Goal: Information Seeking & Learning: Compare options

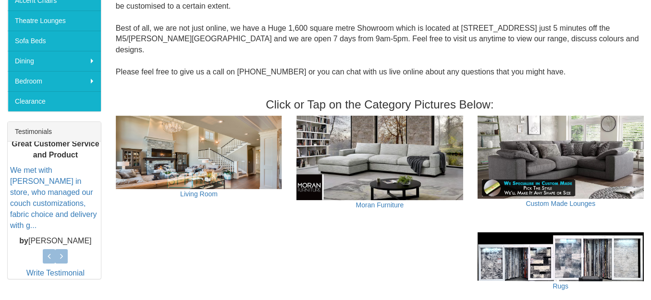
scroll to position [288, 0]
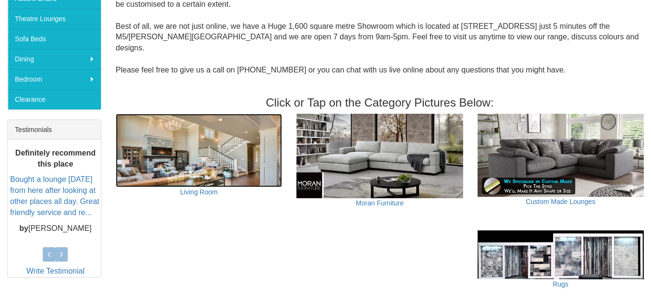
click at [191, 140] on img at bounding box center [199, 150] width 166 height 73
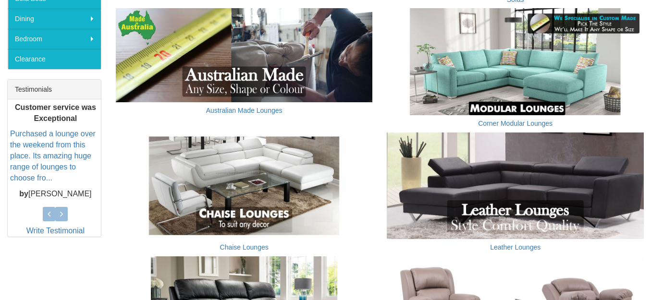
scroll to position [384, 0]
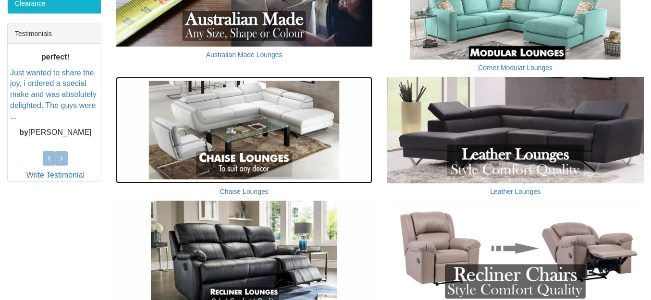
click at [265, 131] on img at bounding box center [244, 130] width 257 height 107
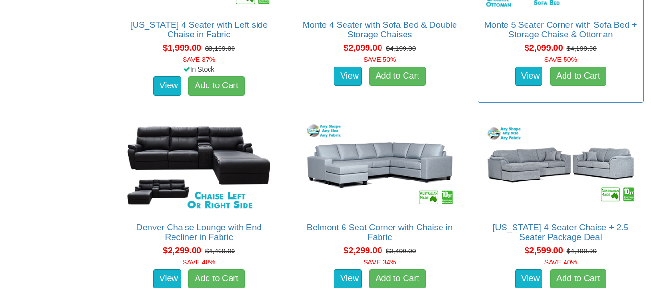
scroll to position [1345, 0]
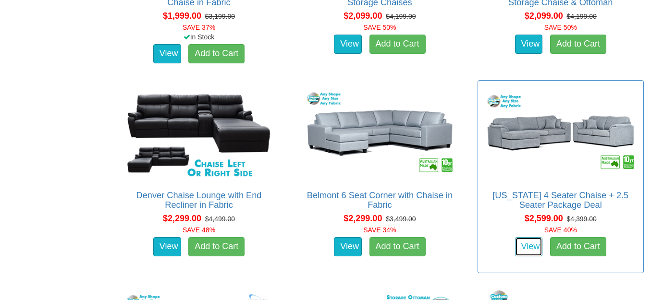
click at [530, 237] on link "View" at bounding box center [529, 246] width 28 height 19
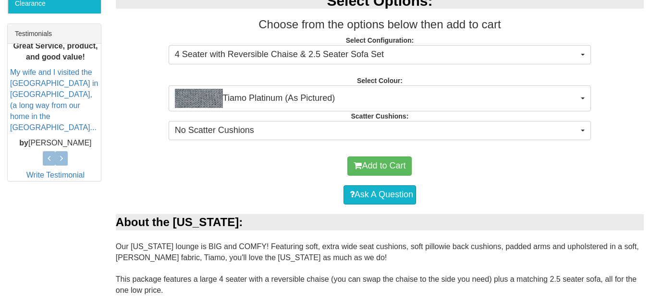
scroll to position [432, 0]
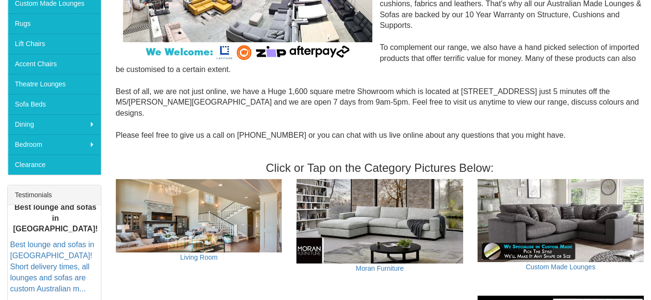
scroll to position [240, 0]
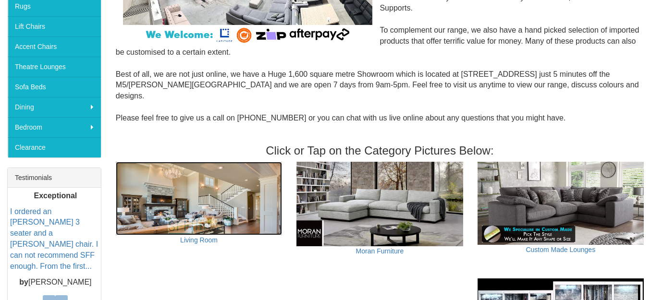
click at [210, 200] on img at bounding box center [199, 198] width 166 height 73
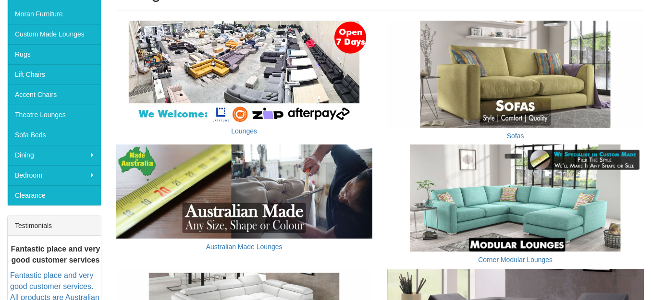
scroll to position [240, 0]
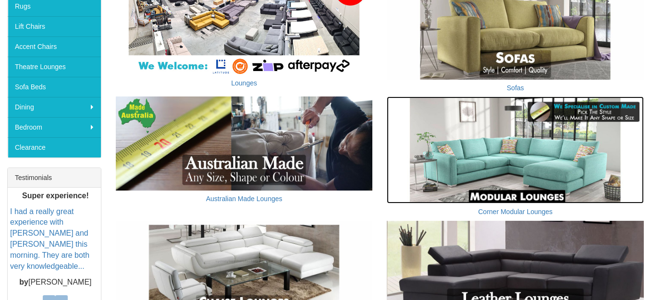
click at [534, 169] on img at bounding box center [515, 150] width 257 height 107
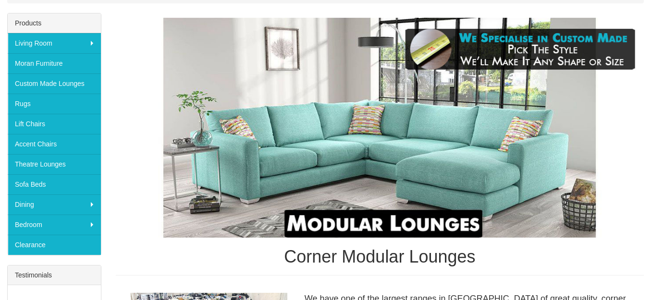
scroll to position [144, 0]
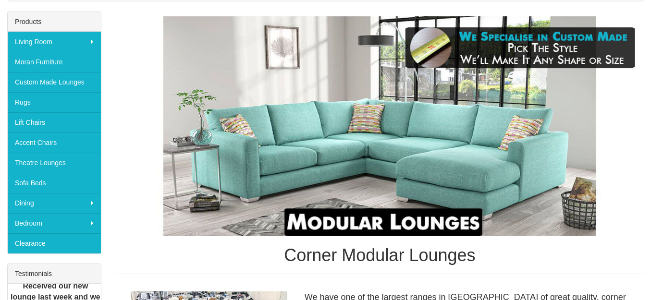
click at [453, 158] on img at bounding box center [380, 126] width 528 height 220
click at [409, 221] on img at bounding box center [380, 126] width 528 height 220
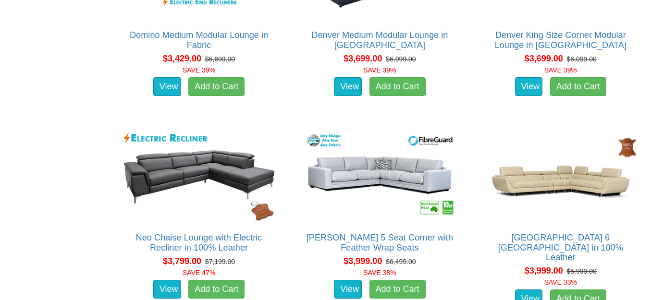
scroll to position [1969, 0]
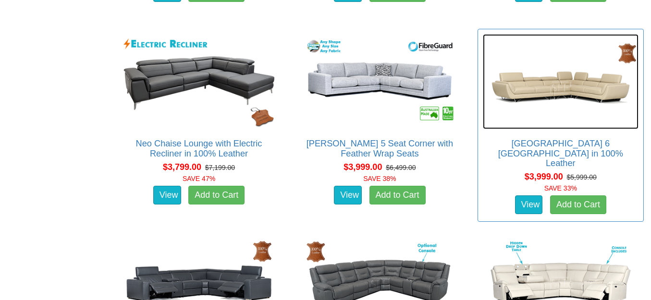
click at [558, 85] on img at bounding box center [561, 82] width 156 height 96
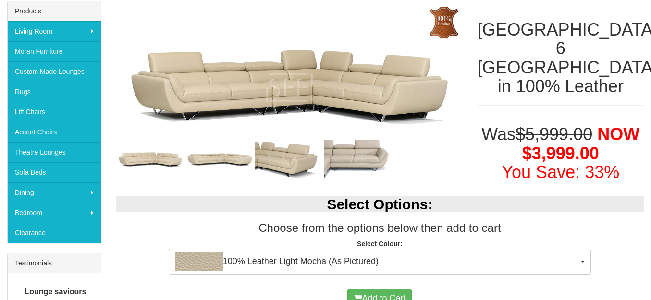
scroll to position [192, 0]
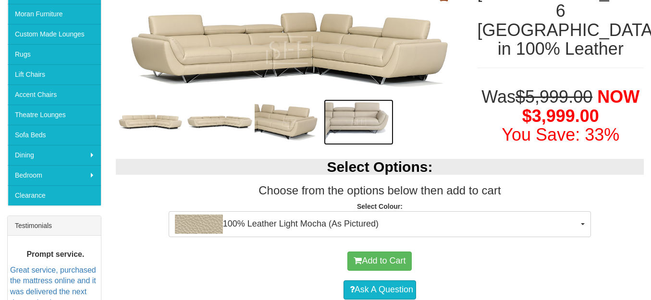
click at [352, 117] on img at bounding box center [359, 122] width 70 height 46
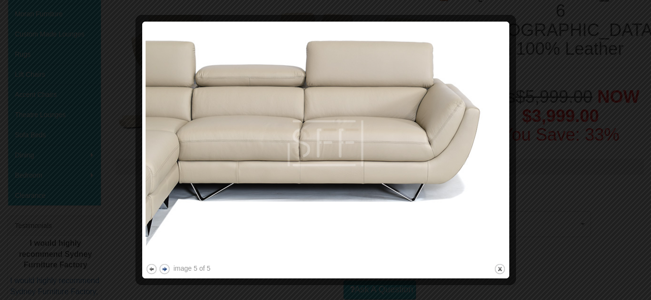
click at [164, 267] on button "next" at bounding box center [164, 269] width 12 height 12
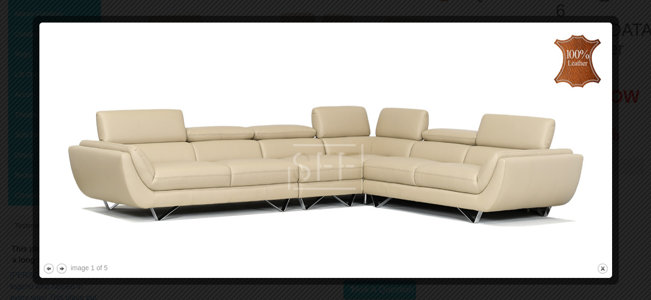
click at [165, 266] on div "image 1 of 5 previous next close" at bounding box center [326, 150] width 566 height 249
click at [50, 267] on button "previous" at bounding box center [49, 269] width 12 height 12
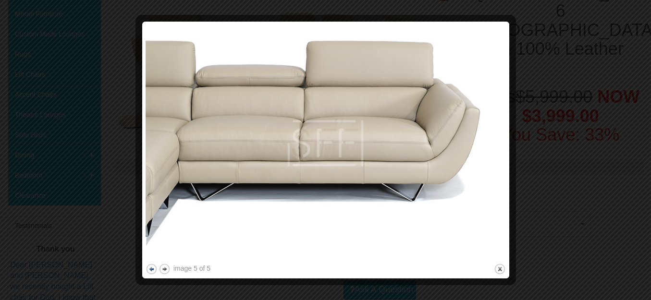
click at [50, 267] on div at bounding box center [325, 150] width 651 height 300
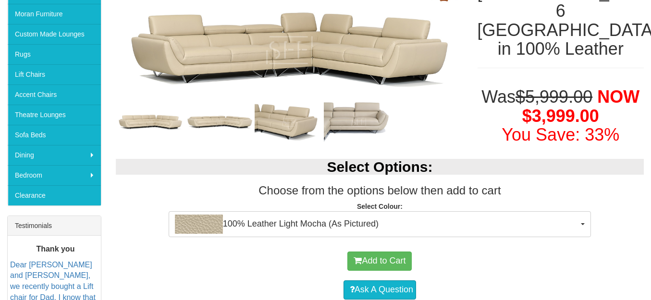
click at [50, 267] on div "Thank you Dear Sonia and Mike, we recently bought a Lift chair for Dad. I know …" at bounding box center [55, 291] width 91 height 97
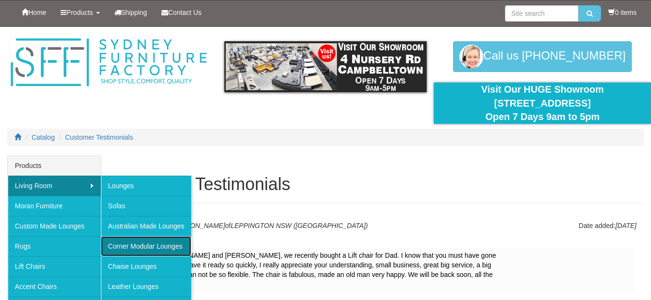
click at [137, 244] on link "Corner Modular Lounges" at bounding box center [146, 246] width 90 height 20
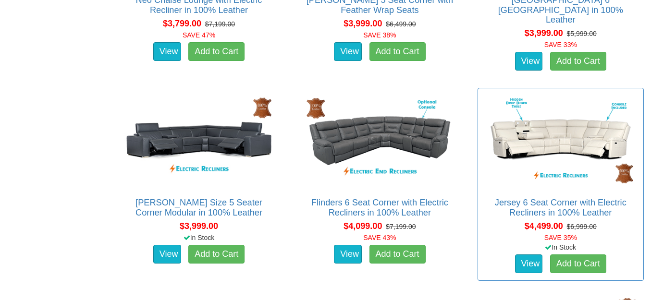
scroll to position [2113, 0]
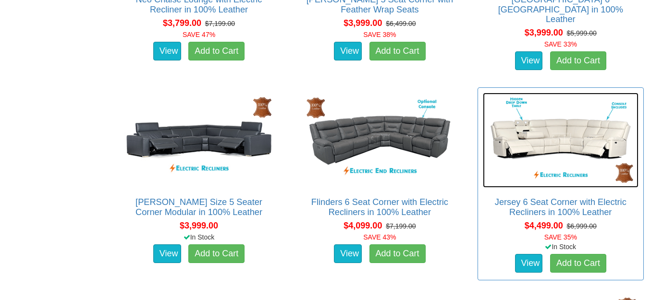
click at [571, 132] on img at bounding box center [561, 141] width 156 height 96
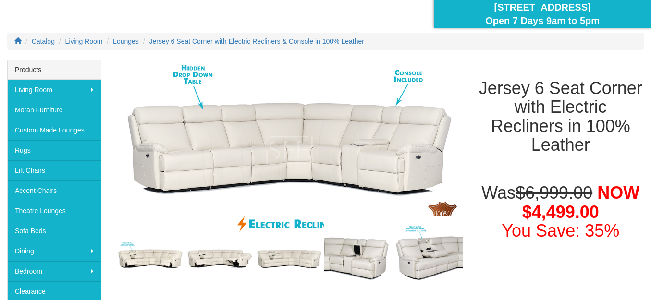
scroll to position [144, 0]
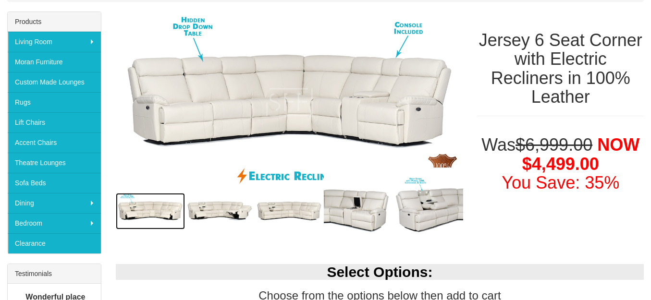
click at [154, 209] on img at bounding box center [151, 211] width 70 height 36
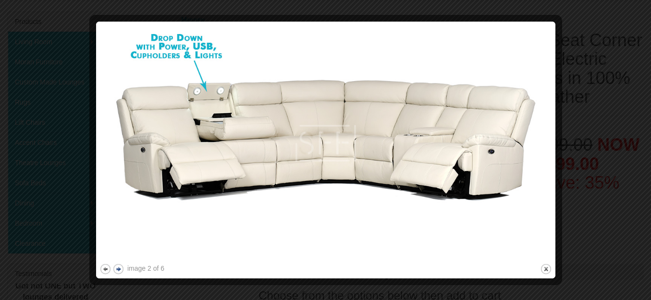
click at [116, 268] on button "next" at bounding box center [118, 269] width 12 height 12
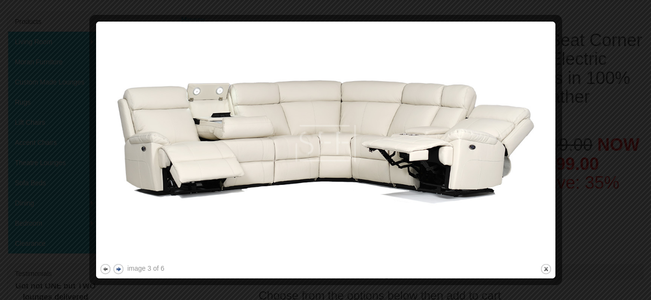
click at [116, 269] on button "next" at bounding box center [118, 269] width 12 height 12
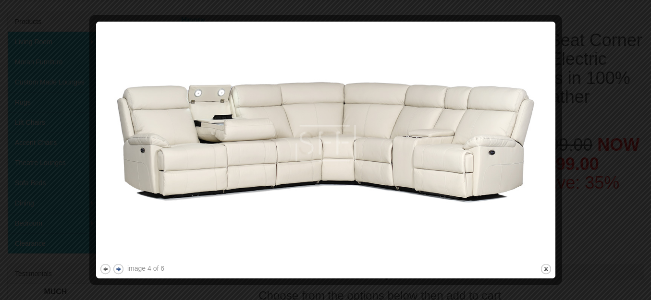
click at [117, 269] on button "next" at bounding box center [118, 269] width 12 height 12
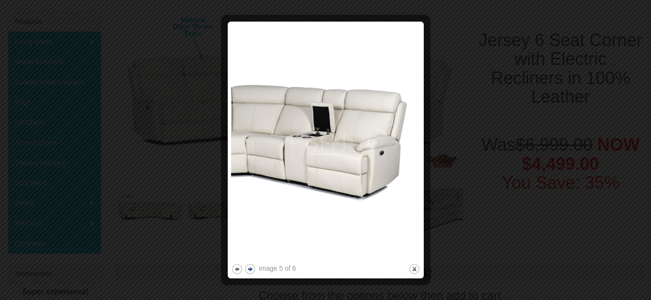
click at [250, 267] on button "next" at bounding box center [250, 269] width 12 height 12
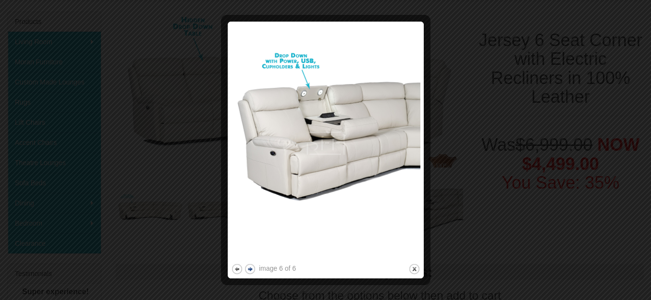
click at [250, 267] on button "next" at bounding box center [250, 269] width 12 height 12
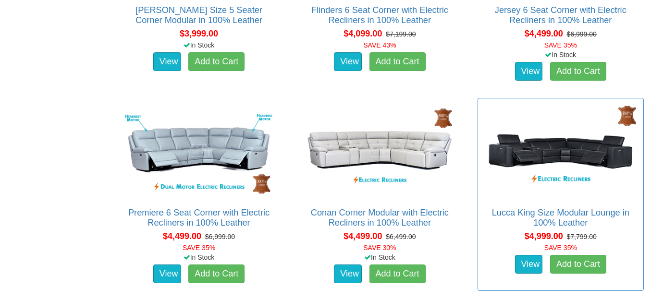
scroll to position [2257, 0]
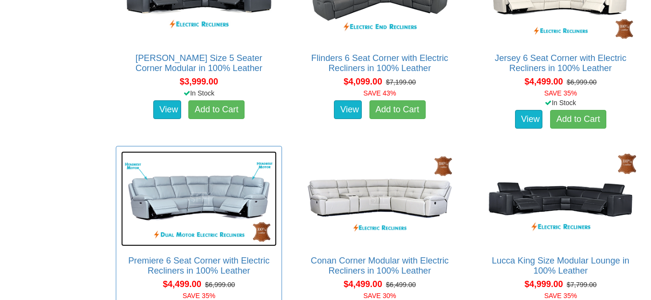
click at [209, 194] on img at bounding box center [199, 199] width 156 height 96
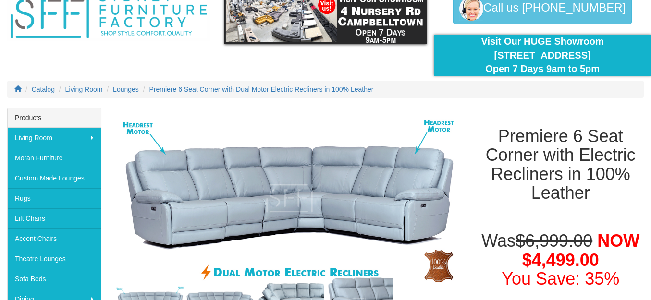
scroll to position [96, 0]
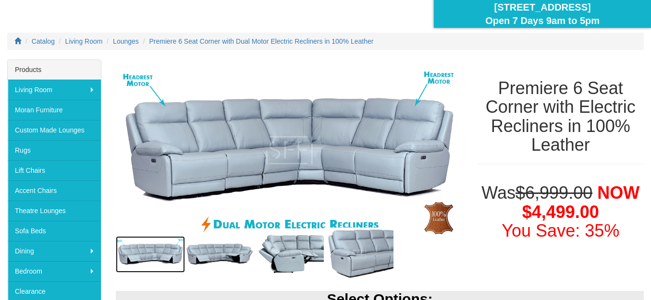
click at [143, 252] on img at bounding box center [151, 254] width 70 height 36
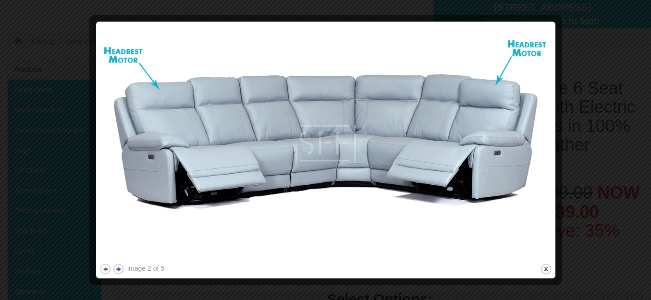
click at [119, 268] on button "next" at bounding box center [118, 269] width 12 height 12
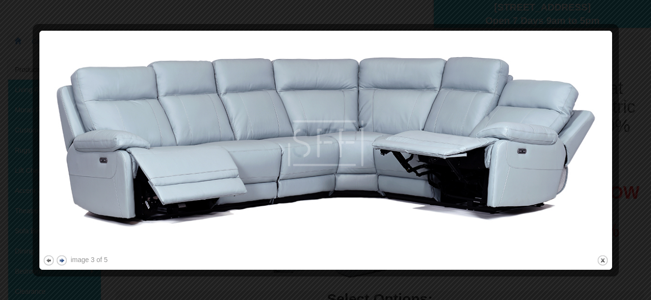
click at [119, 268] on div at bounding box center [326, 272] width 566 height 10
click at [61, 259] on button "next" at bounding box center [62, 261] width 12 height 12
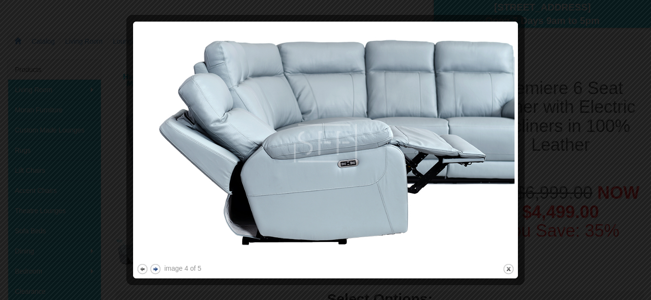
click at [61, 259] on div at bounding box center [325, 150] width 651 height 300
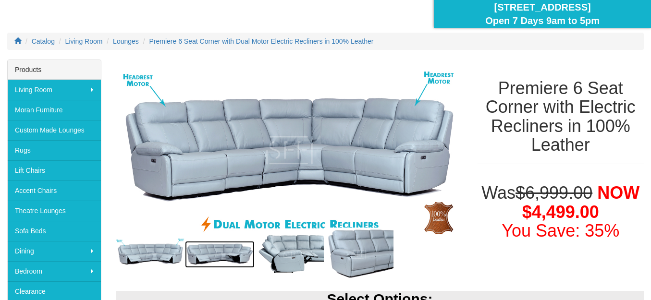
click at [214, 252] on img at bounding box center [220, 254] width 70 height 27
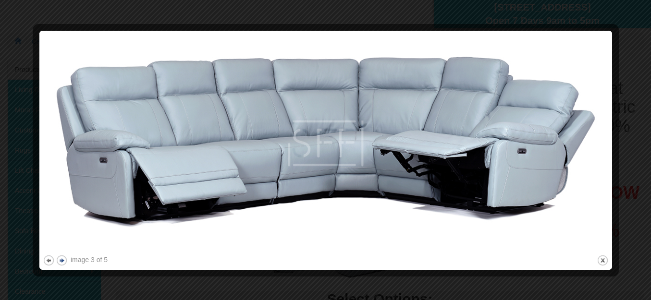
click at [61, 260] on button "next" at bounding box center [62, 261] width 12 height 12
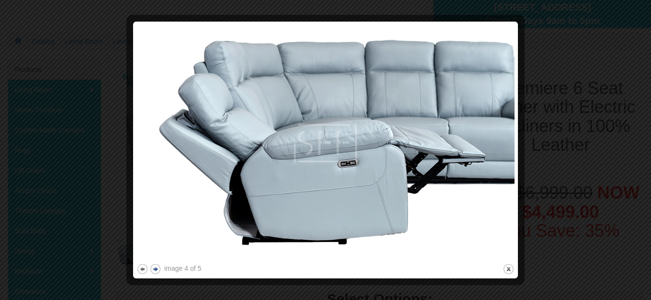
click at [155, 267] on button "next" at bounding box center [155, 269] width 12 height 12
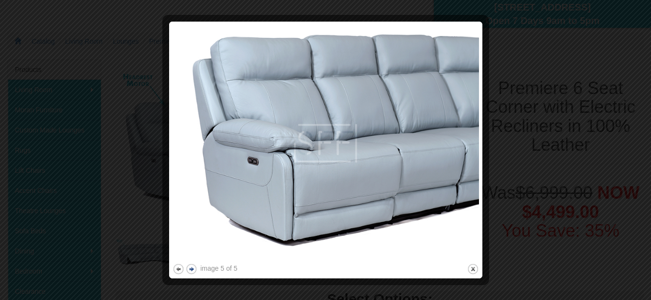
click at [191, 267] on button "next" at bounding box center [191, 269] width 12 height 12
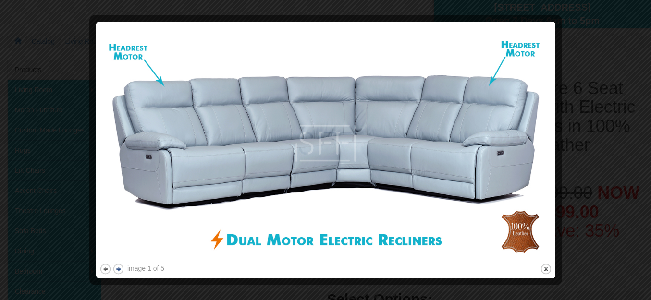
click at [120, 269] on button "next" at bounding box center [118, 269] width 12 height 12
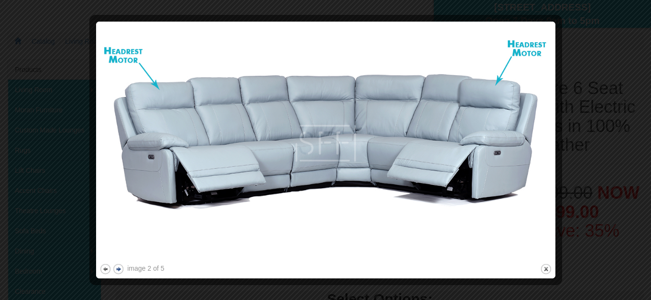
click at [120, 269] on button "next" at bounding box center [118, 269] width 12 height 12
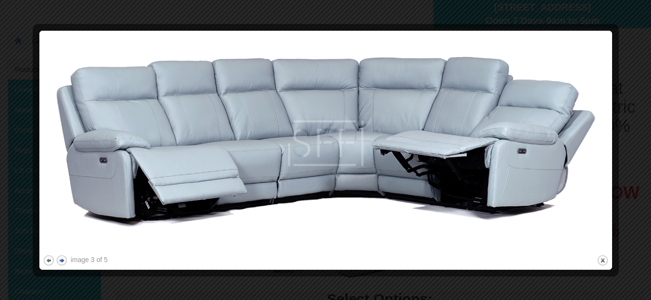
click at [58, 258] on button "next" at bounding box center [62, 261] width 12 height 12
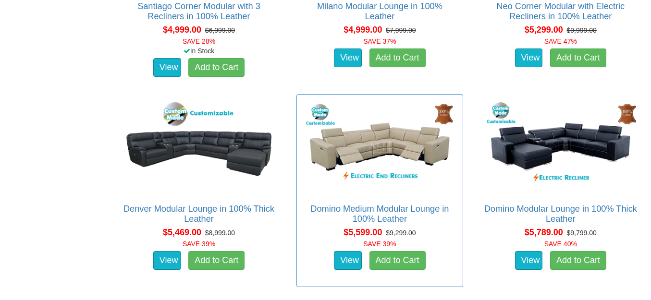
scroll to position [2737, 0]
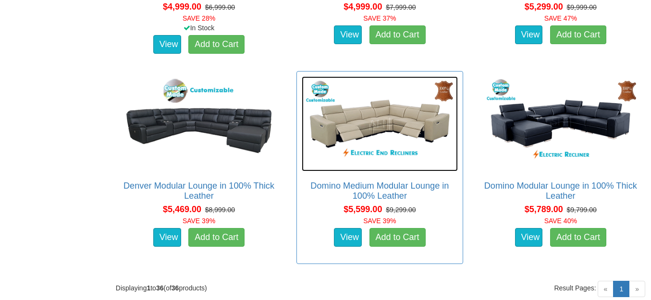
click at [377, 122] on img at bounding box center [380, 124] width 156 height 96
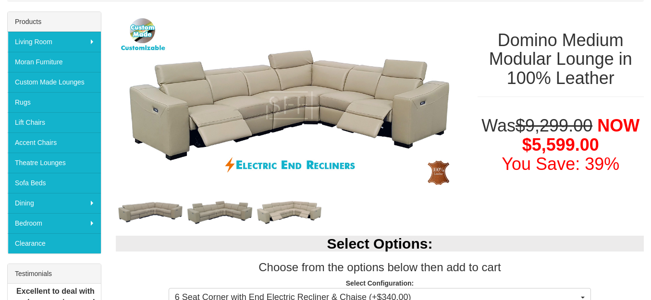
scroll to position [192, 0]
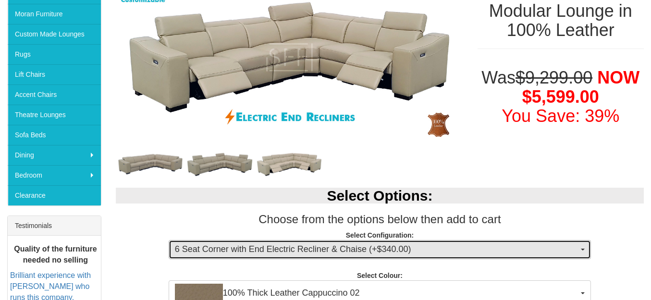
click at [580, 248] on button "6 Seat Corner with End Electric Recliner & Chaise (+$340.00)" at bounding box center [380, 249] width 422 height 19
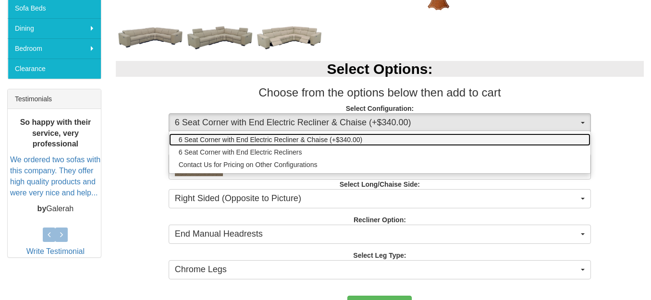
scroll to position [336, 0]
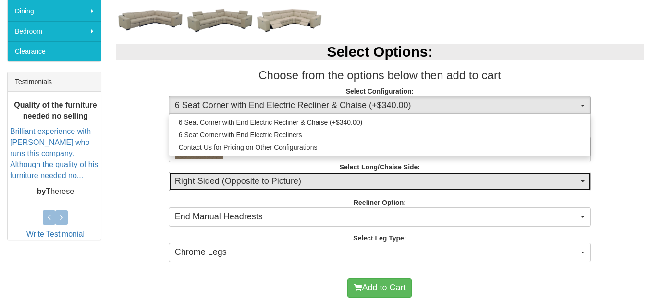
click at [582, 180] on button "Right Sided (Opposite to Picture)" at bounding box center [380, 181] width 422 height 19
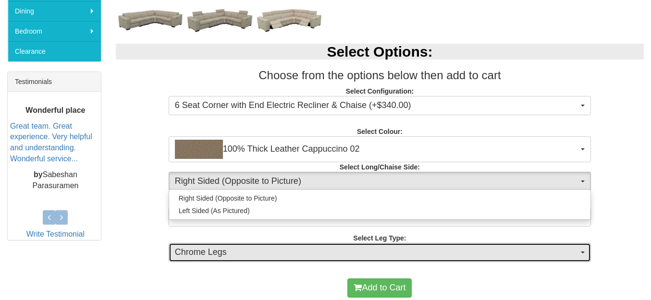
click at [582, 250] on button "Chrome Legs" at bounding box center [380, 252] width 422 height 19
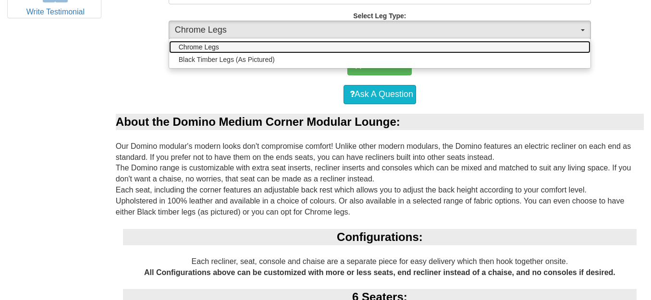
scroll to position [528, 0]
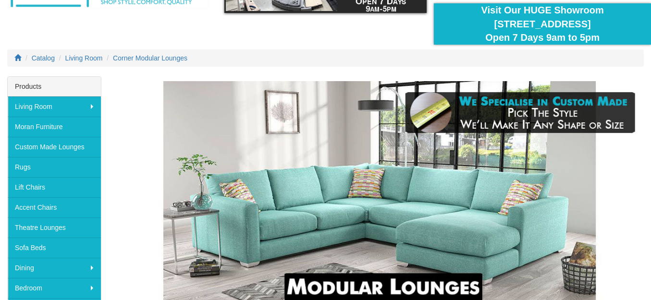
scroll to position [96, 0]
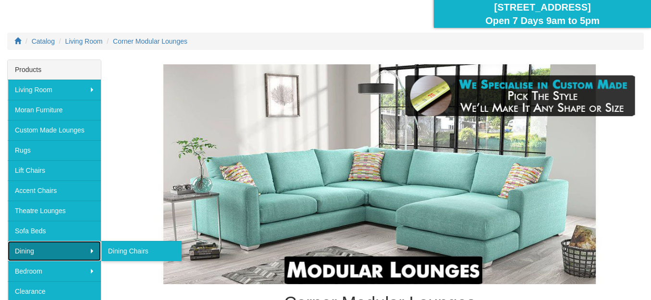
click at [24, 251] on link "Dining" at bounding box center [54, 251] width 93 height 20
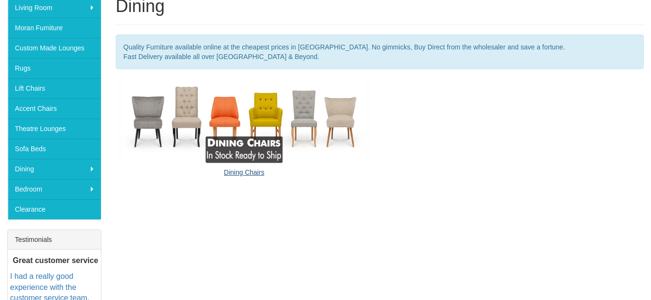
scroll to position [113, 0]
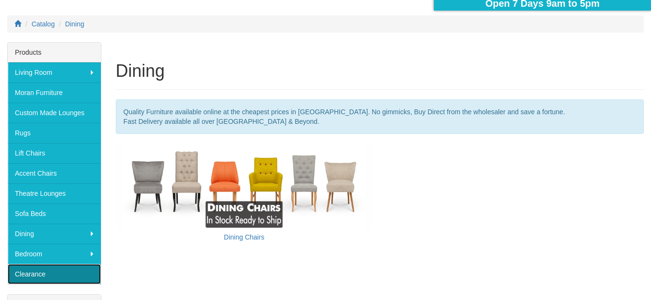
click at [44, 274] on link "Clearance" at bounding box center [54, 274] width 93 height 20
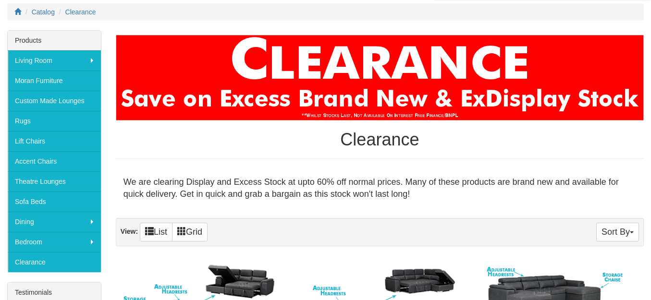
scroll to position [96, 0]
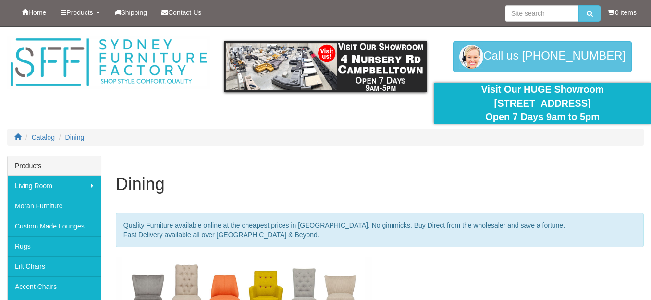
scroll to position [113, 0]
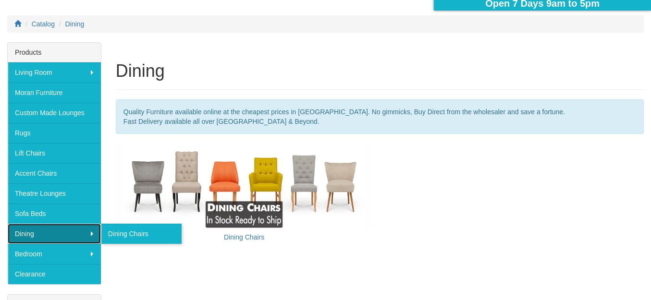
click at [39, 232] on link "Dining" at bounding box center [54, 234] width 93 height 20
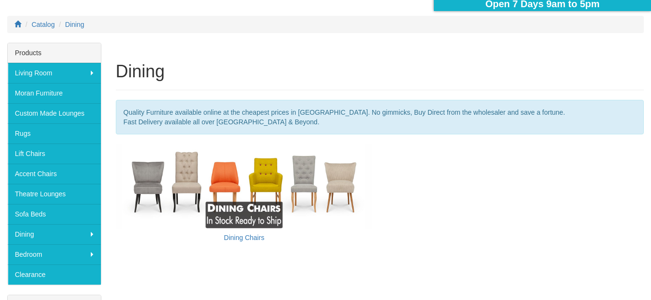
scroll to position [96, 0]
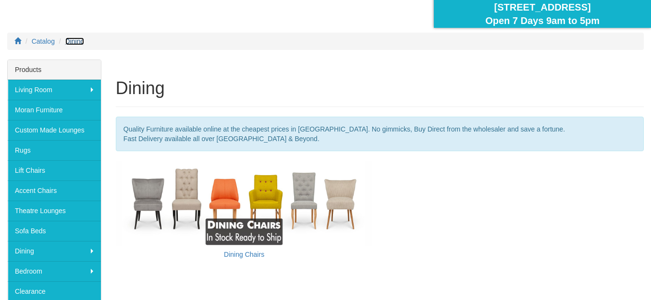
click at [73, 41] on span "Dining" at bounding box center [74, 41] width 19 height 8
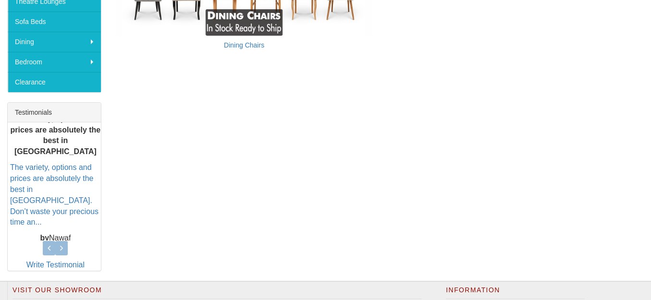
scroll to position [273, 0]
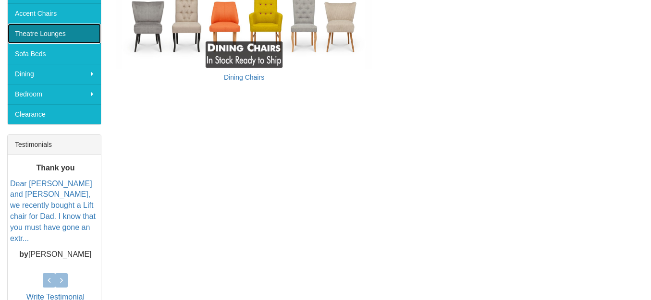
click at [60, 34] on link "Theatre Lounges" at bounding box center [54, 34] width 93 height 20
